Goal: Download file/media

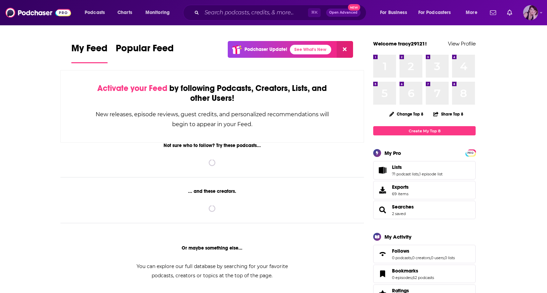
click at [536, 13] on img "Logged in as tracy29121" at bounding box center [530, 12] width 15 height 15
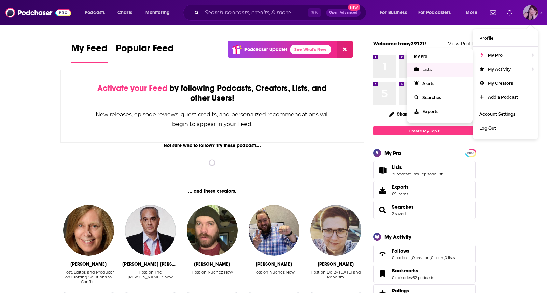
click at [427, 73] on link "Lists" at bounding box center [440, 69] width 66 height 14
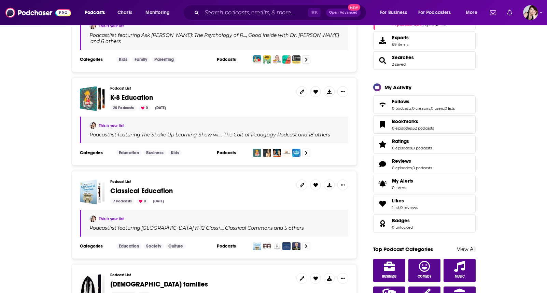
scroll to position [224, 0]
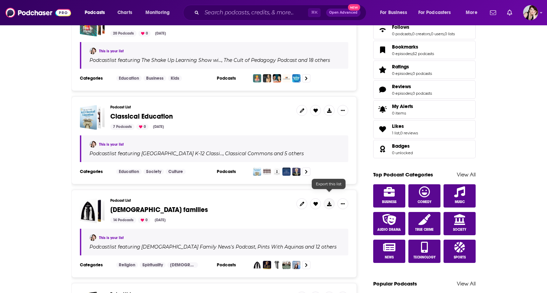
click at [330, 201] on icon at bounding box center [329, 203] width 4 height 4
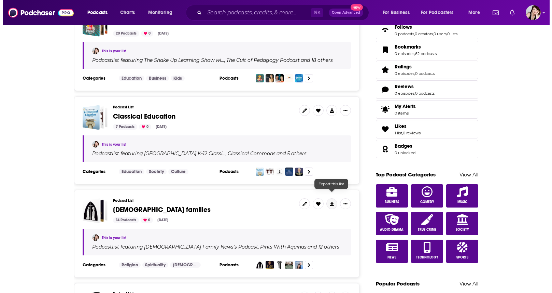
scroll to position [0, 0]
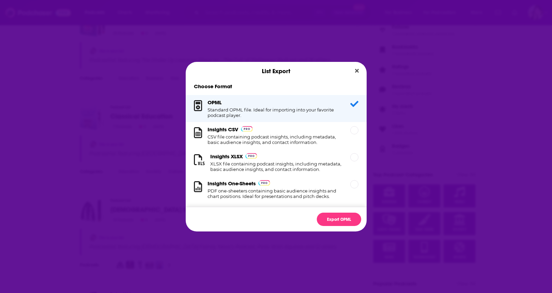
click at [398, 149] on div "List Export Choose Format OPML Standard OPML file. Ideal for importing into you…" at bounding box center [276, 146] width 552 height 293
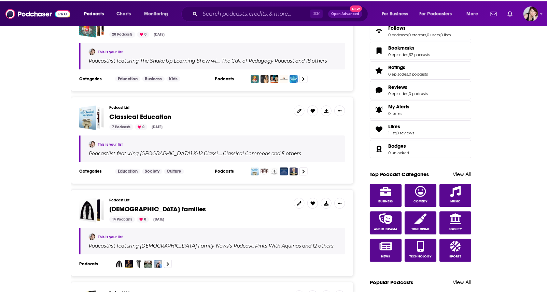
scroll to position [224, 0]
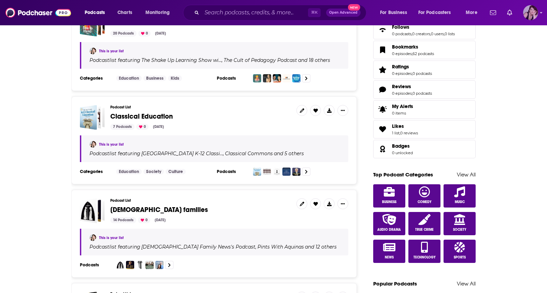
click at [525, 11] on img "Logged in as tracy29121" at bounding box center [530, 12] width 15 height 15
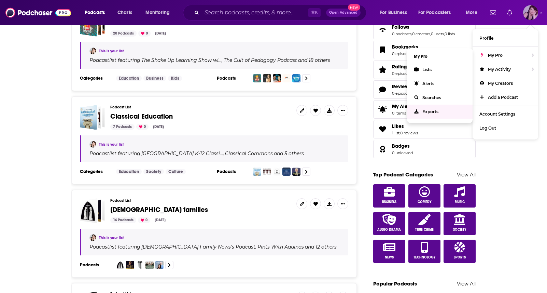
click at [429, 109] on span "Exports" at bounding box center [430, 111] width 16 height 5
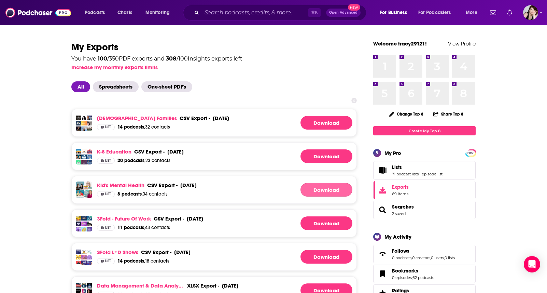
click at [315, 191] on link "Download" at bounding box center [326, 190] width 52 height 14
click at [319, 154] on link "Download" at bounding box center [326, 156] width 52 height 14
click at [320, 123] on link "Download" at bounding box center [326, 123] width 52 height 14
click at [529, 6] on img "Logged in as tracy29121" at bounding box center [530, 12] width 15 height 15
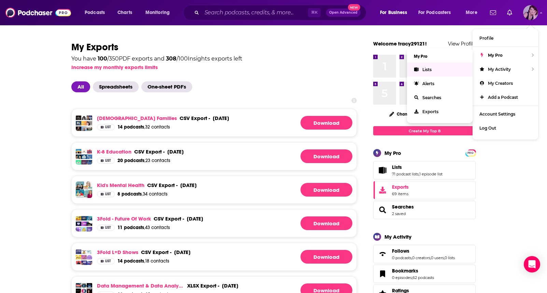
click at [427, 70] on span "Lists" at bounding box center [426, 69] width 9 height 5
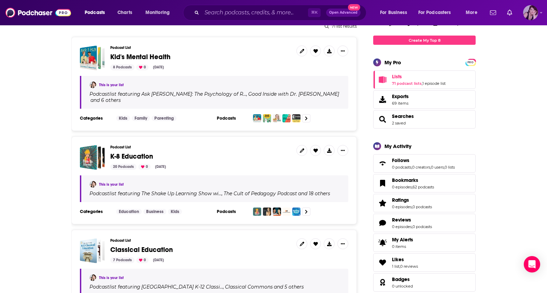
scroll to position [157, 0]
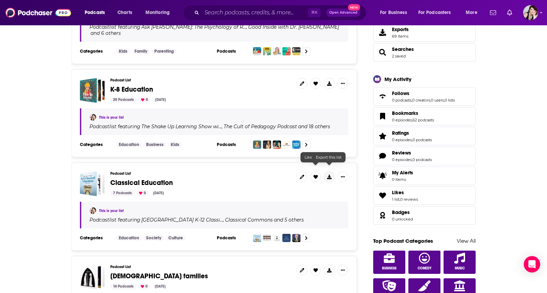
click at [331, 174] on icon at bounding box center [329, 176] width 4 height 4
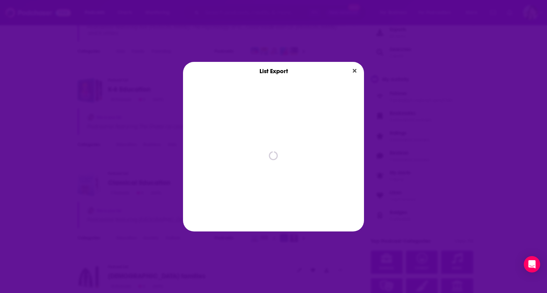
scroll to position [0, 0]
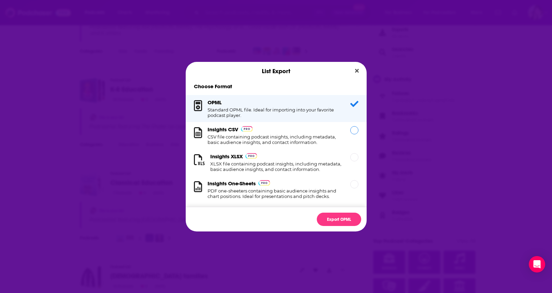
click at [305, 124] on div "Insights CSV CSV file containing podcast insights, including metadata, basic au…" at bounding box center [276, 135] width 181 height 27
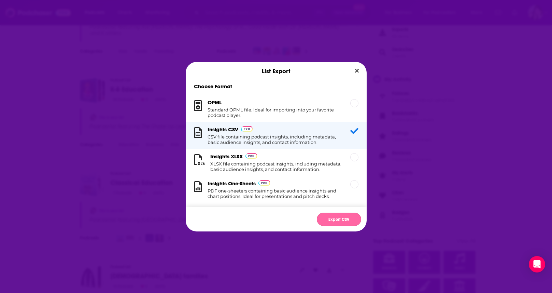
click at [339, 216] on button "Export CSV" at bounding box center [339, 218] width 44 height 13
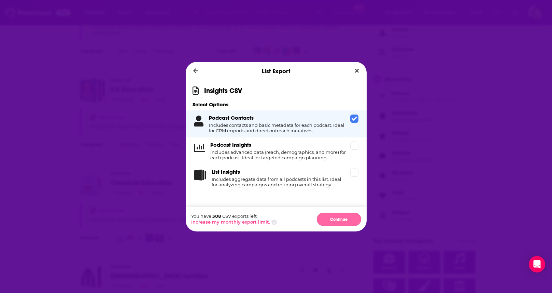
click at [340, 223] on button "Continue" at bounding box center [339, 218] width 44 height 13
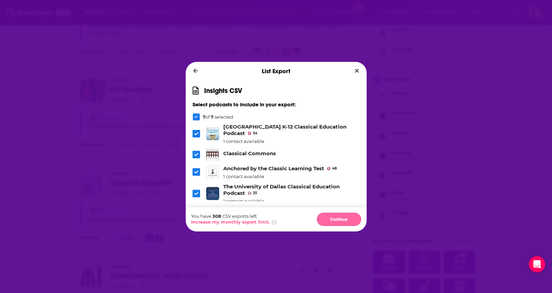
click at [352, 217] on button "Continue" at bounding box center [339, 218] width 44 height 13
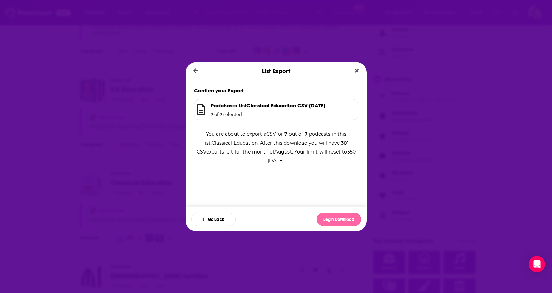
click at [353, 217] on button "Begin Download" at bounding box center [339, 218] width 44 height 13
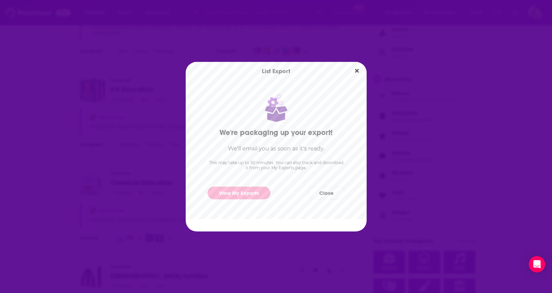
click at [238, 191] on link "View My Exports" at bounding box center [239, 192] width 63 height 13
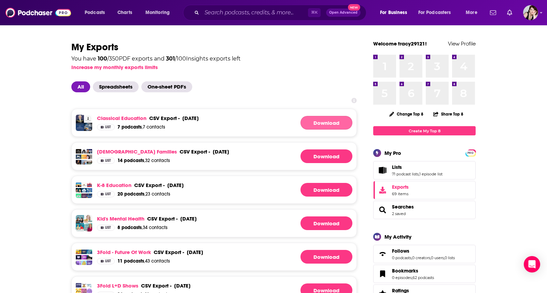
click at [340, 122] on link "Download" at bounding box center [326, 123] width 52 height 14
